Goal: Share content: Share content

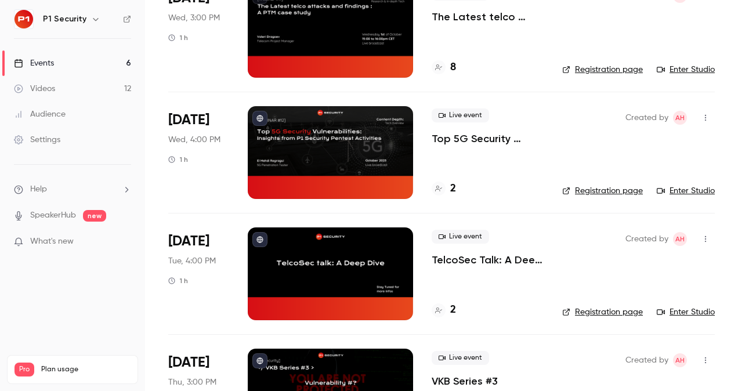
scroll to position [238, 0]
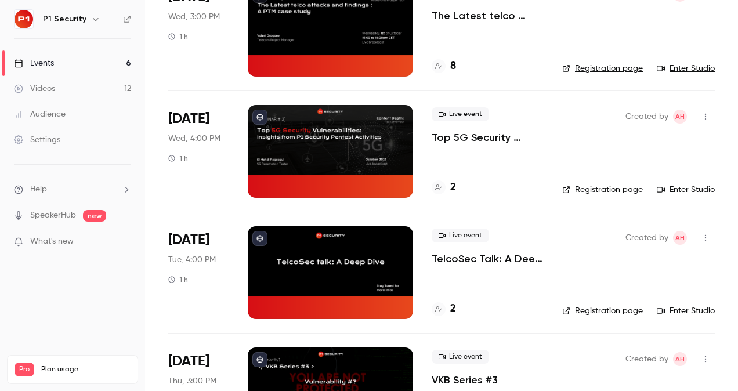
click at [63, 79] on link "Videos 12" at bounding box center [72, 89] width 145 height 26
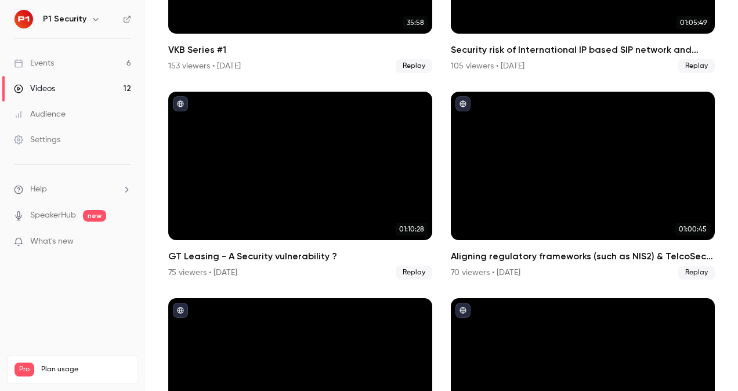
scroll to position [545, 0]
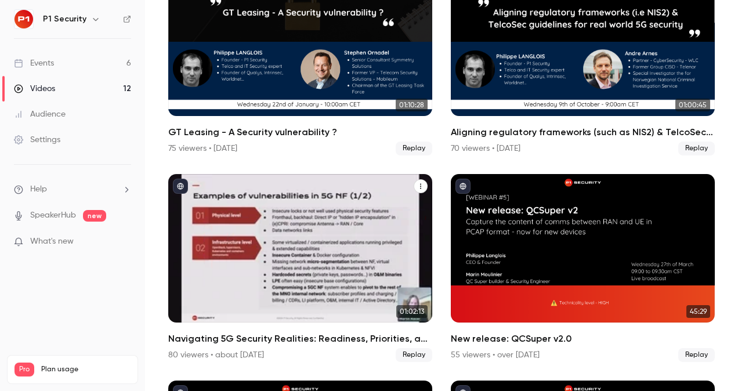
click at [319, 243] on div "Navigating 5G Security Realities: Readiness, Priorities, and Market Insights" at bounding box center [300, 248] width 264 height 149
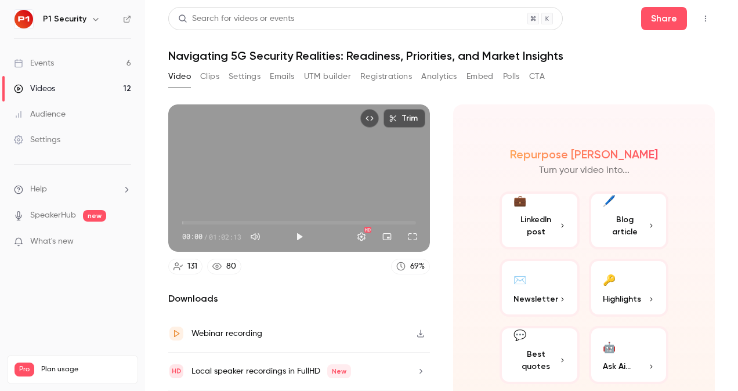
click at [205, 72] on button "Clips" at bounding box center [209, 76] width 19 height 19
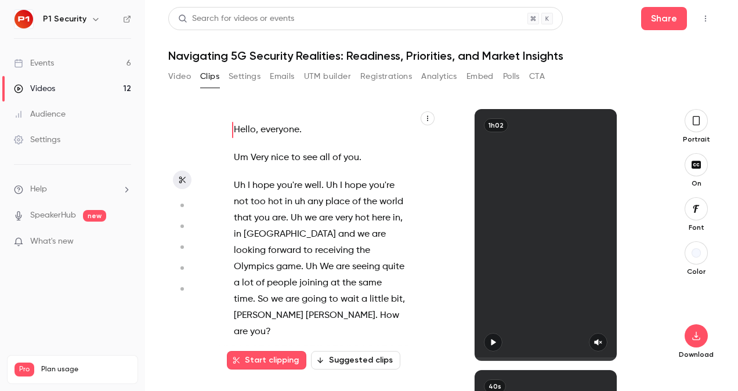
click at [696, 120] on icon "button" at bounding box center [696, 120] width 9 height 13
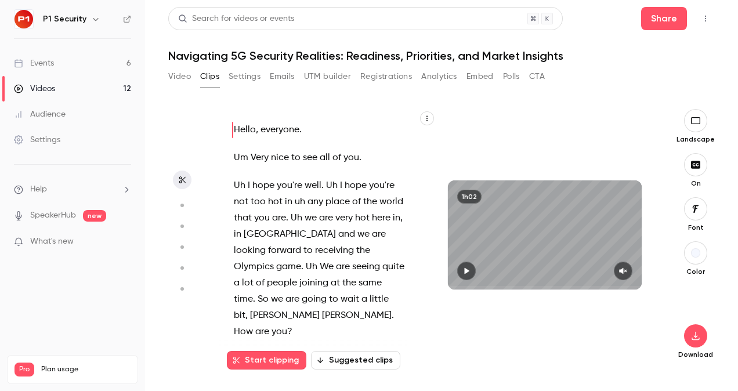
click at [694, 124] on icon "button" at bounding box center [695, 120] width 13 height 9
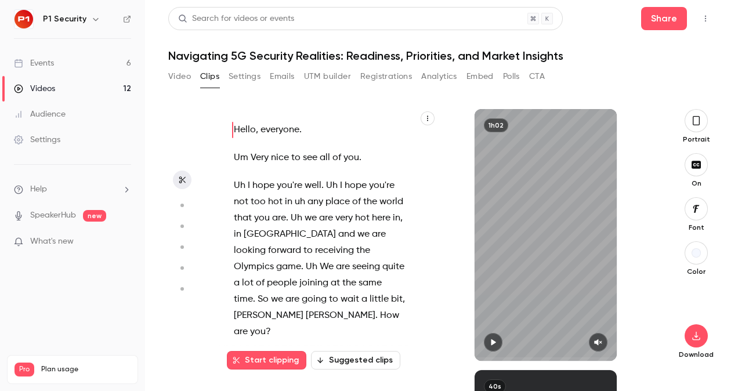
click at [694, 124] on icon "button" at bounding box center [696, 120] width 7 height 9
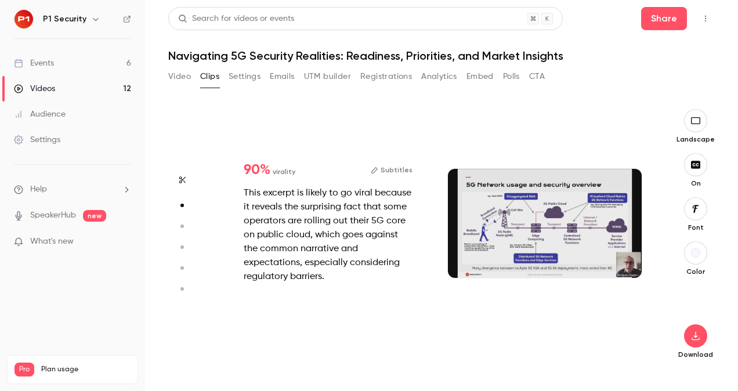
scroll to position [261, 0]
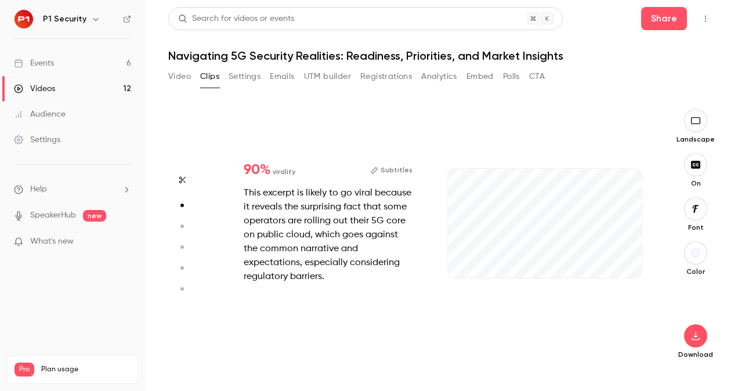
type input "*"
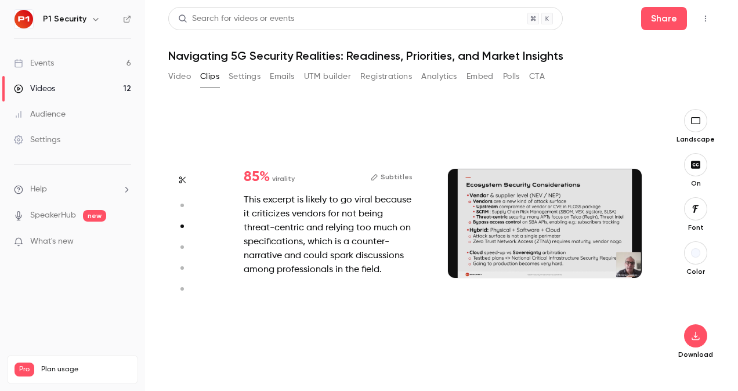
type input "*"
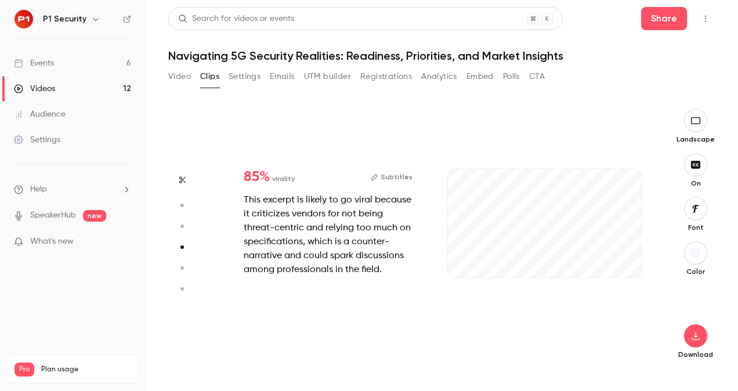
scroll to position [783, 0]
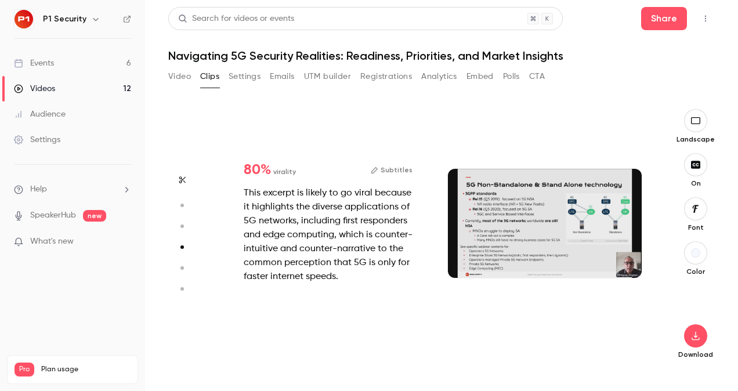
type input "*"
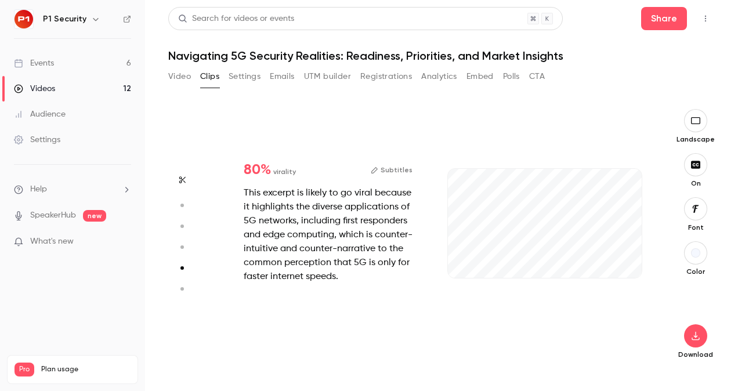
scroll to position [1044, 0]
type input "*"
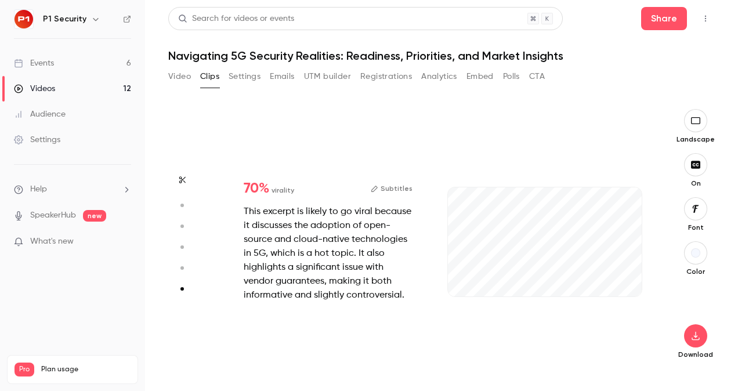
scroll to position [1287, 0]
type input "*"
click at [50, 96] on link "Videos 12" at bounding box center [72, 89] width 145 height 26
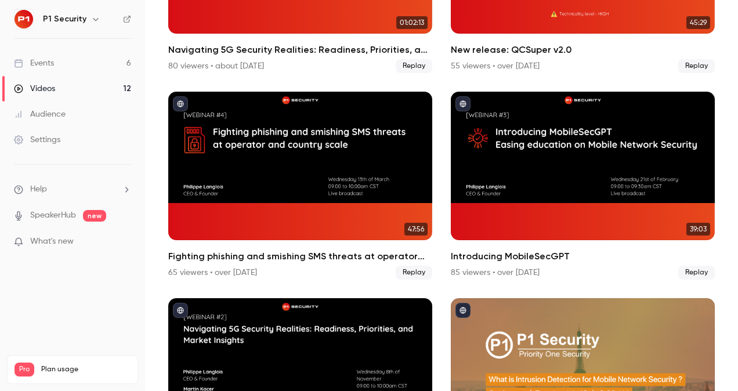
scroll to position [928, 0]
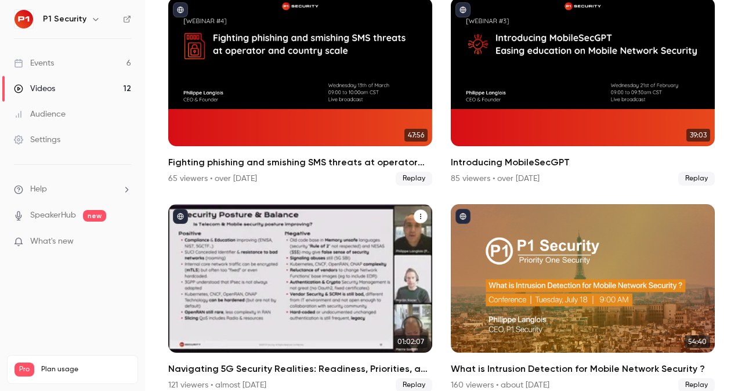
click at [362, 274] on div "Navigating 5G Security Realities: Readiness, Priorities, and Market Insights" at bounding box center [300, 278] width 264 height 149
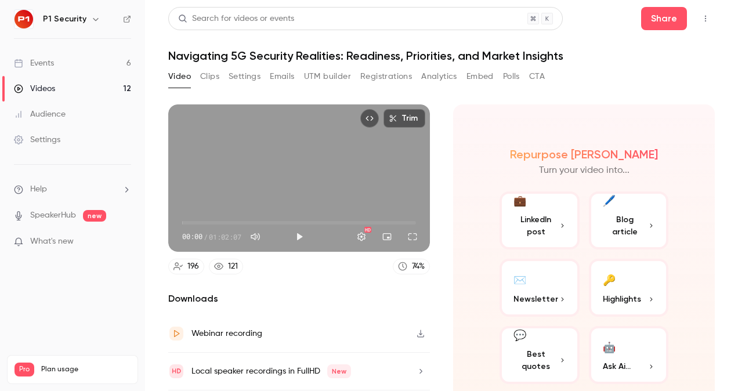
click at [219, 77] on button "Clips" at bounding box center [209, 76] width 19 height 19
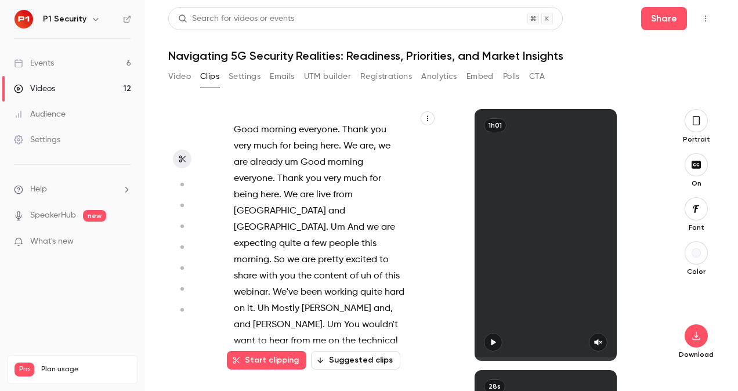
drag, startPoint x: 706, startPoint y: 125, endPoint x: 479, endPoint y: 204, distance: 239.6
click at [706, 125] on button "button" at bounding box center [696, 120] width 23 height 23
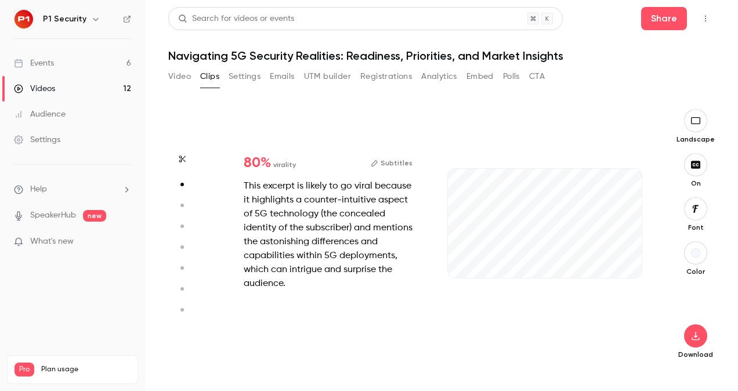
scroll to position [261, 0]
click at [625, 261] on icon "button" at bounding box center [622, 259] width 9 height 8
drag, startPoint x: 474, startPoint y: 276, endPoint x: 437, endPoint y: 274, distance: 36.6
click at [437, 274] on div "28s" at bounding box center [544, 235] width 217 height 252
click at [699, 156] on button "button" at bounding box center [695, 164] width 23 height 23
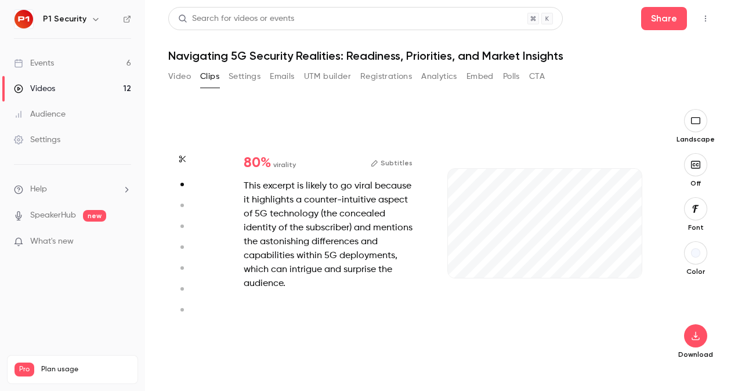
click at [708, 339] on div "Download" at bounding box center [696, 322] width 38 height 74
click at [690, 334] on icon "button" at bounding box center [696, 335] width 14 height 9
click at [591, 313] on span "Full HD" at bounding box center [609, 314] width 133 height 12
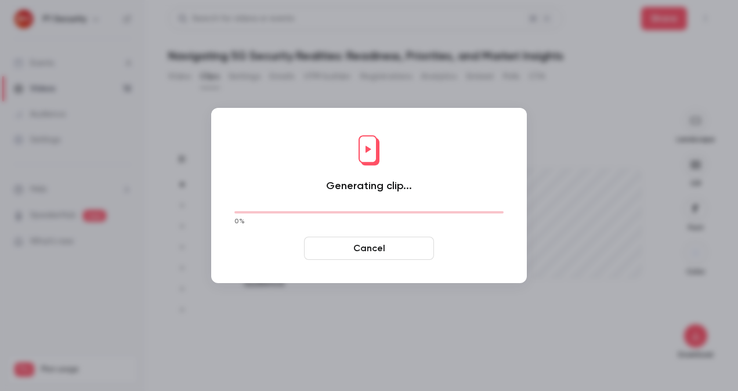
click at [591, 313] on div at bounding box center [369, 195] width 738 height 391
type input "****"
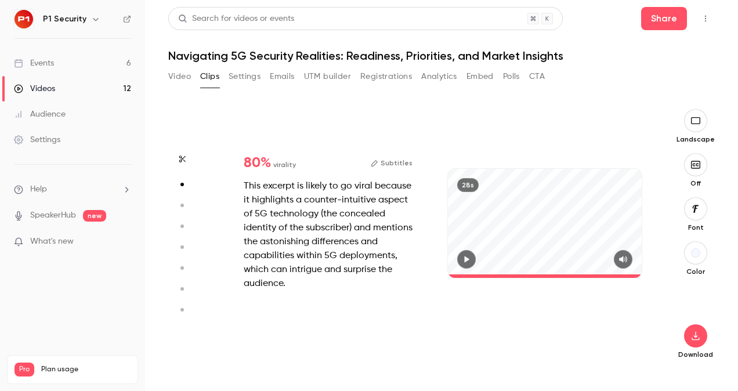
drag, startPoint x: 690, startPoint y: 79, endPoint x: 0, endPoint y: 23, distance: 692.7
click at [690, 79] on div "Video Clips Settings Emails UTM builder Registrations Analytics Embed Polls CTA" at bounding box center [441, 78] width 547 height 23
click at [670, 31] on header "Search for videos or events Share Navigating 5G Security Realities: Readiness, …" at bounding box center [441, 35] width 547 height 56
click at [668, 23] on button "Share" at bounding box center [664, 18] width 46 height 23
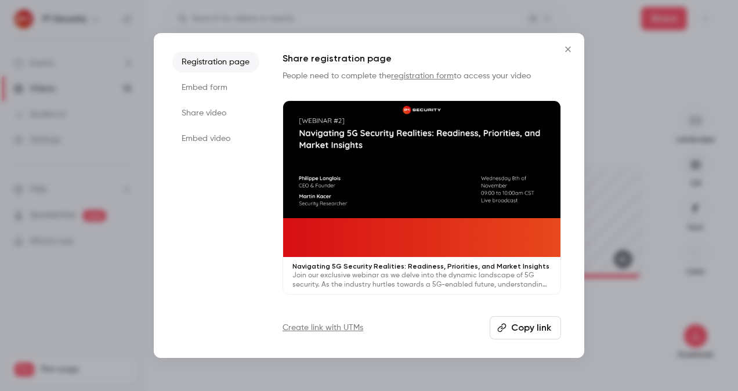
click at [215, 113] on li "Share video" at bounding box center [215, 113] width 87 height 21
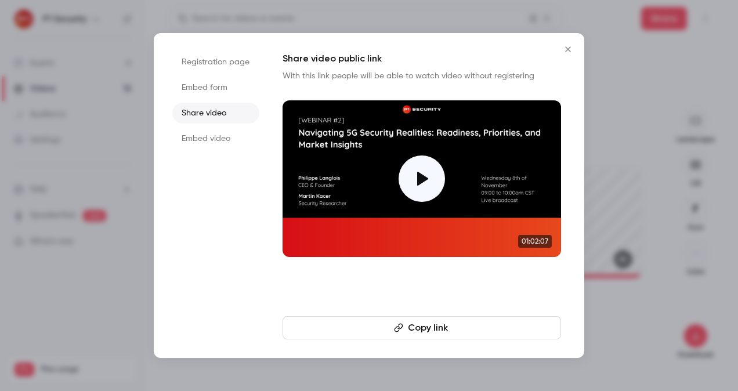
click at [219, 62] on li "Registration page" at bounding box center [215, 62] width 87 height 21
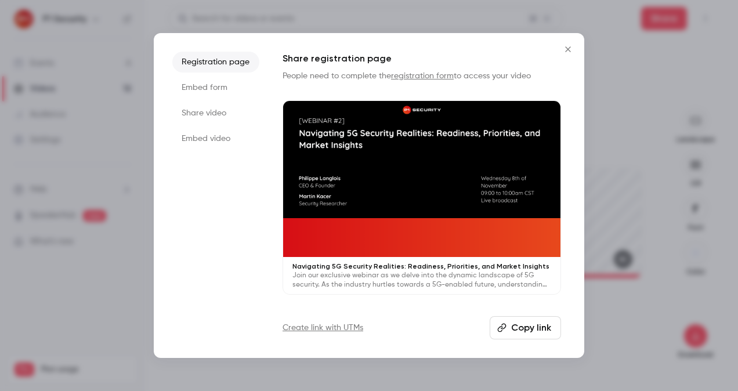
click at [215, 87] on li "Embed form" at bounding box center [215, 87] width 87 height 21
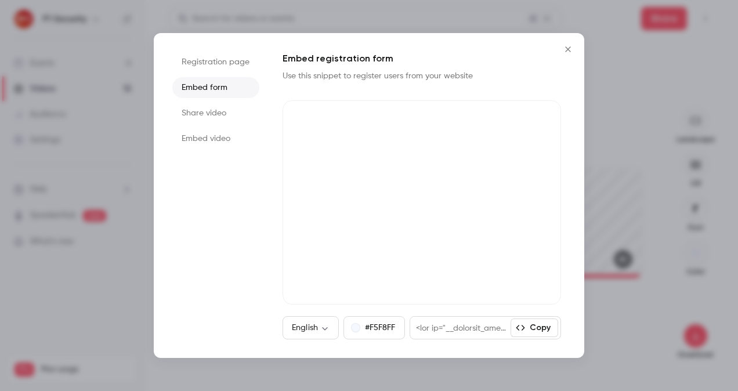
click at [204, 117] on li "Share video" at bounding box center [215, 113] width 87 height 21
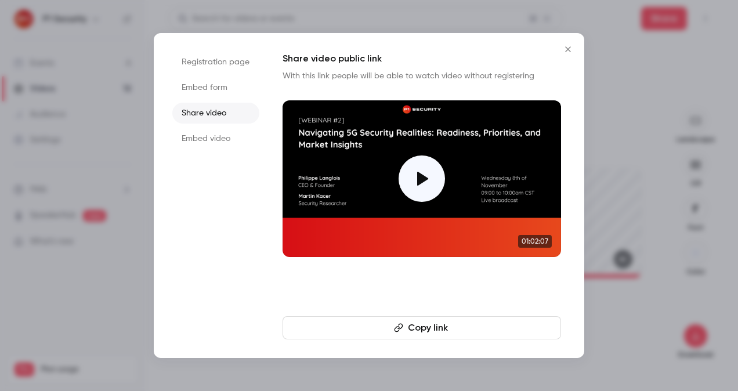
click at [219, 136] on li "Embed video" at bounding box center [215, 138] width 87 height 21
click at [215, 94] on li "Embed form" at bounding box center [215, 87] width 87 height 21
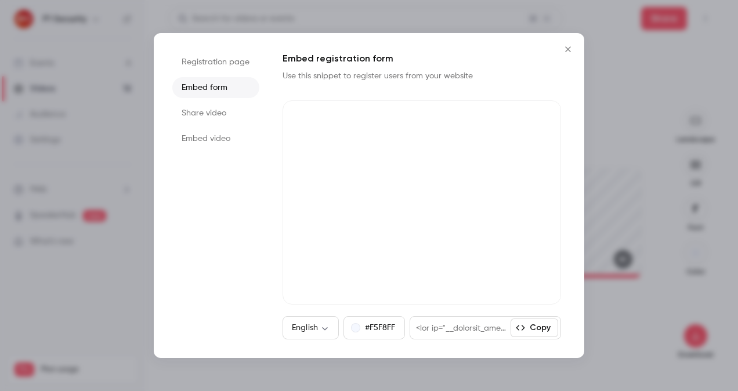
click at [215, 108] on li "Share video" at bounding box center [215, 113] width 87 height 21
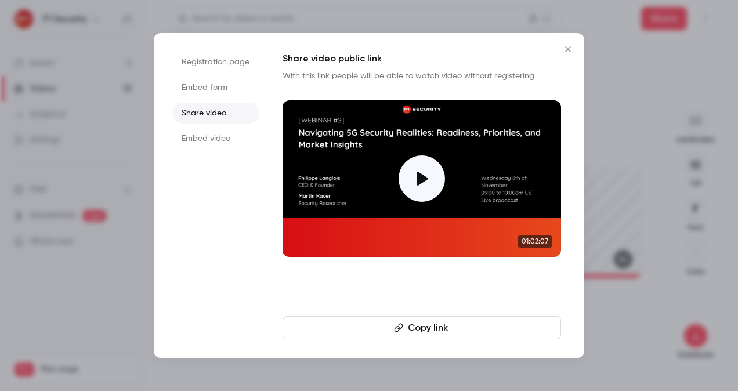
click at [462, 325] on button "Copy link" at bounding box center [422, 327] width 278 height 23
click at [209, 58] on li "Registration page" at bounding box center [215, 62] width 87 height 21
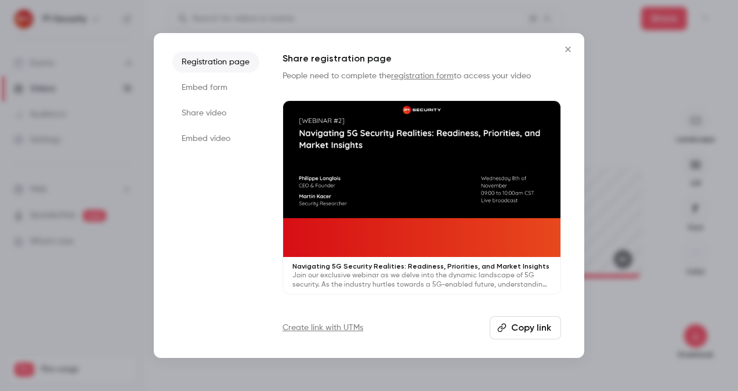
click at [529, 335] on button "Copy link" at bounding box center [525, 327] width 71 height 23
click at [710, 186] on div at bounding box center [369, 195] width 738 height 391
type input "****"
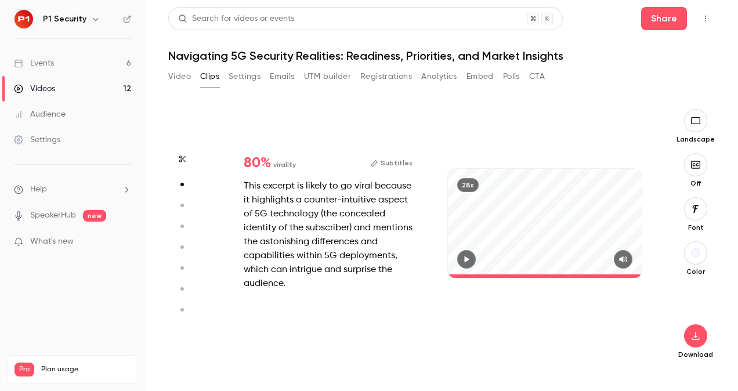
click at [169, 80] on button "Video" at bounding box center [179, 76] width 23 height 19
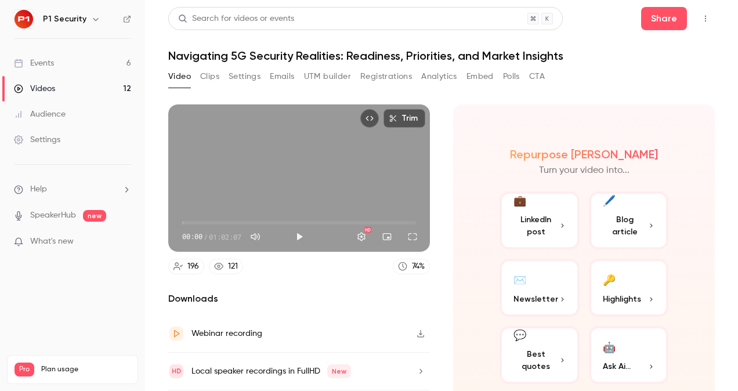
click at [254, 75] on button "Settings" at bounding box center [245, 76] width 32 height 19
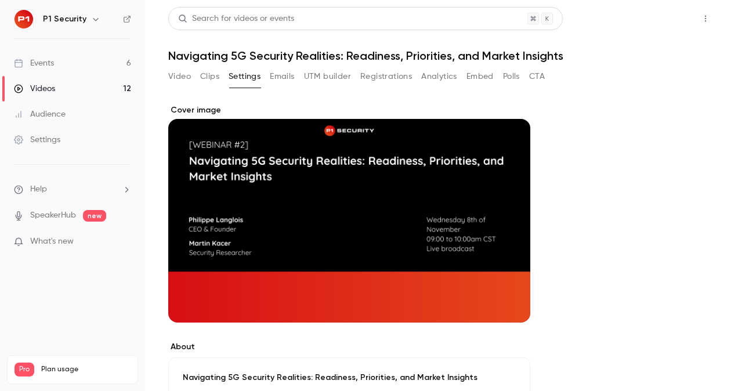
click at [665, 21] on button "Share" at bounding box center [664, 18] width 46 height 23
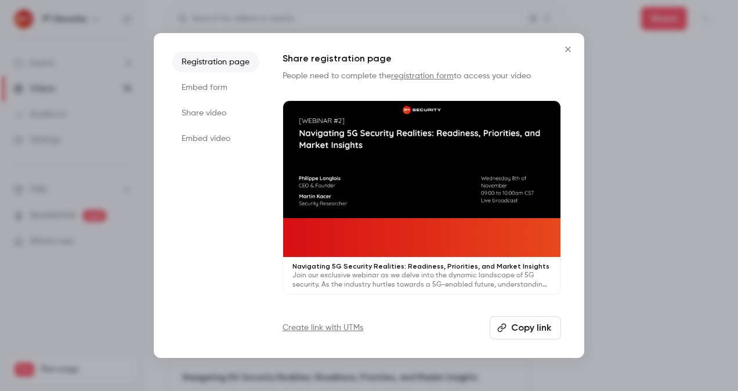
click at [545, 330] on button "Copy link" at bounding box center [525, 327] width 71 height 23
click at [659, 128] on div at bounding box center [369, 195] width 738 height 391
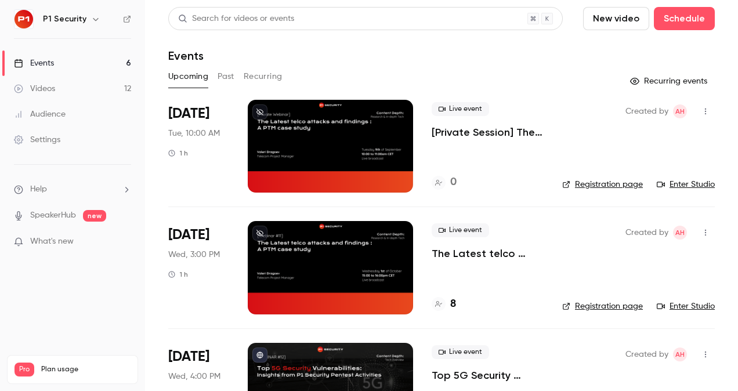
click at [468, 131] on p "[Private Session] The Latest telco attacks and findings : A PTM case study" at bounding box center [488, 132] width 112 height 14
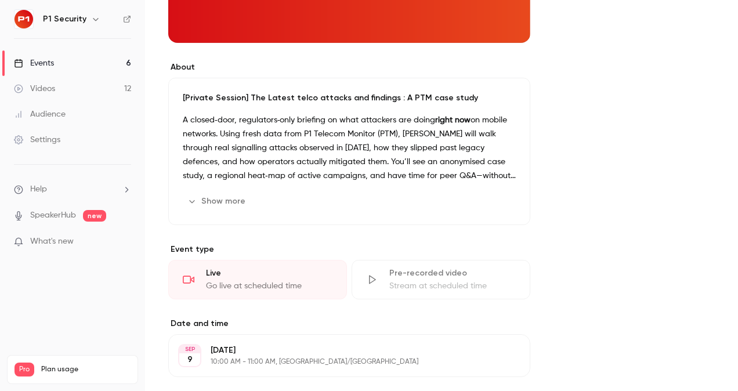
scroll to position [253, 0]
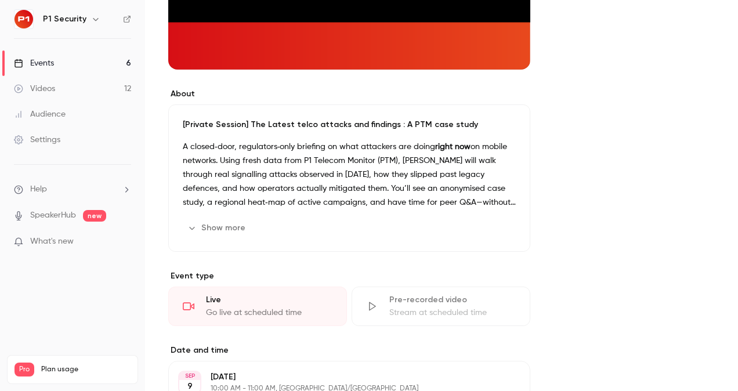
click at [216, 220] on button "Show more" at bounding box center [218, 228] width 70 height 19
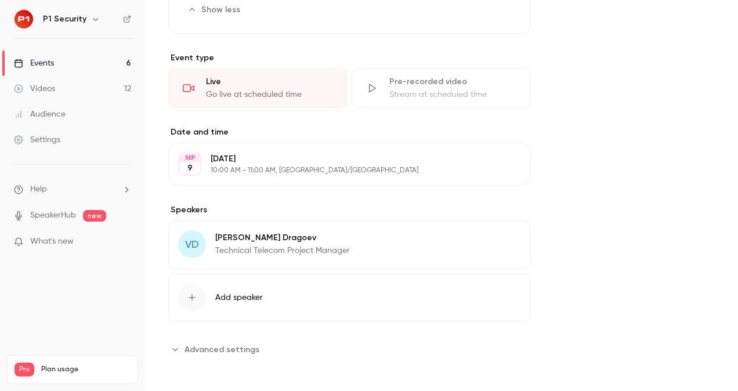
scroll to position [0, 0]
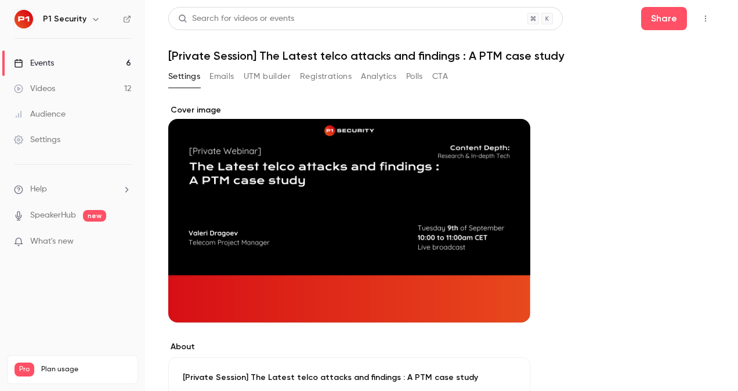
click at [705, 16] on icon "button" at bounding box center [705, 19] width 1 height 6
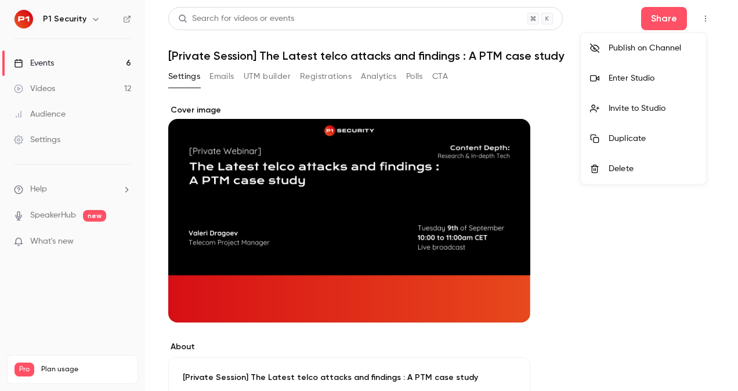
click at [696, 16] on div at bounding box center [369, 195] width 738 height 391
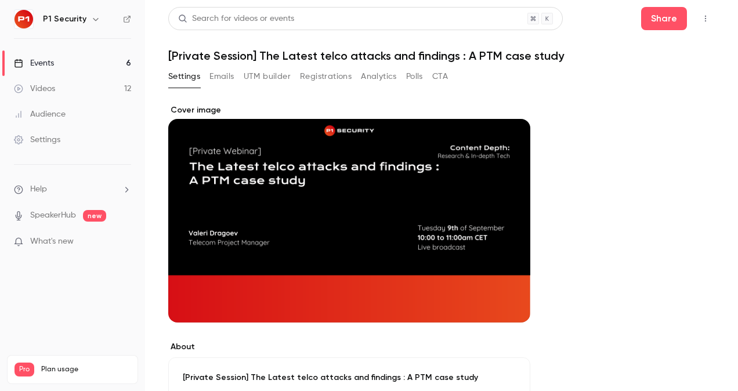
click at [443, 60] on h1 "[Private Session] The Latest telco attacks and findings : A PTM case study" at bounding box center [441, 56] width 547 height 14
drag, startPoint x: 443, startPoint y: 60, endPoint x: 426, endPoint y: 57, distance: 17.8
click at [426, 57] on h1 "[Private Session] The Latest telco attacks and findings : A PTM case study" at bounding box center [441, 56] width 547 height 14
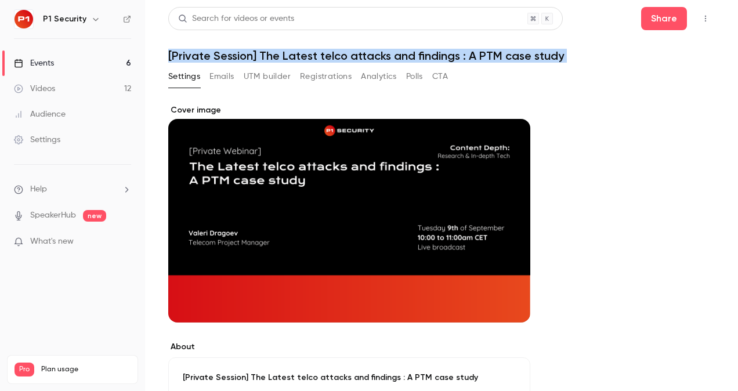
click at [426, 57] on h1 "[Private Session] The Latest telco attacks and findings : A PTM case study" at bounding box center [441, 56] width 547 height 14
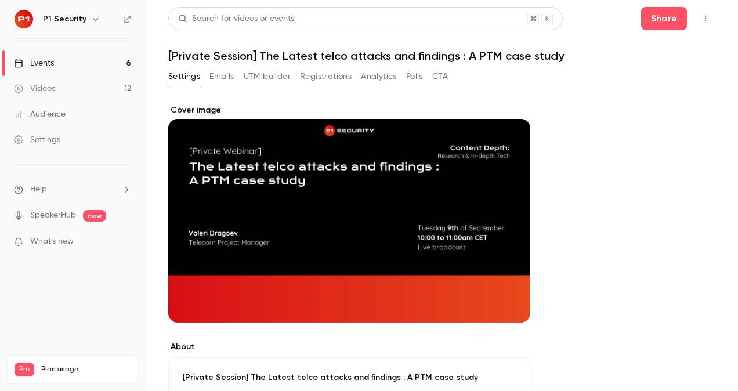
click at [308, 51] on h1 "[Private Session] The Latest telco attacks and findings : A PTM case study" at bounding box center [441, 56] width 547 height 14
